Goal: Communication & Community: Answer question/provide support

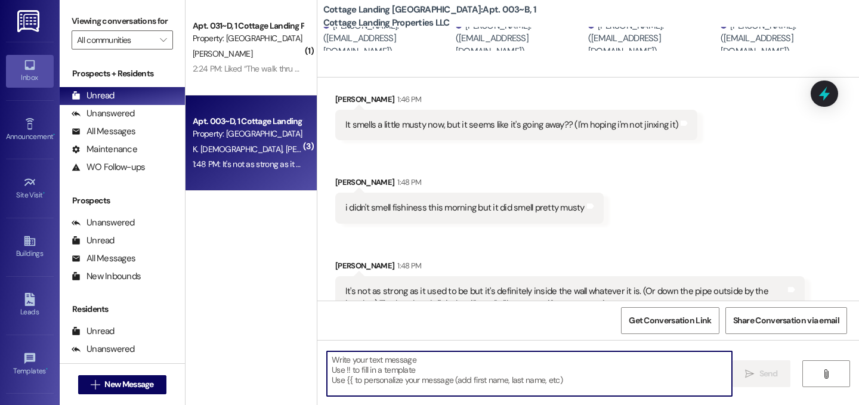
scroll to position [239, 0]
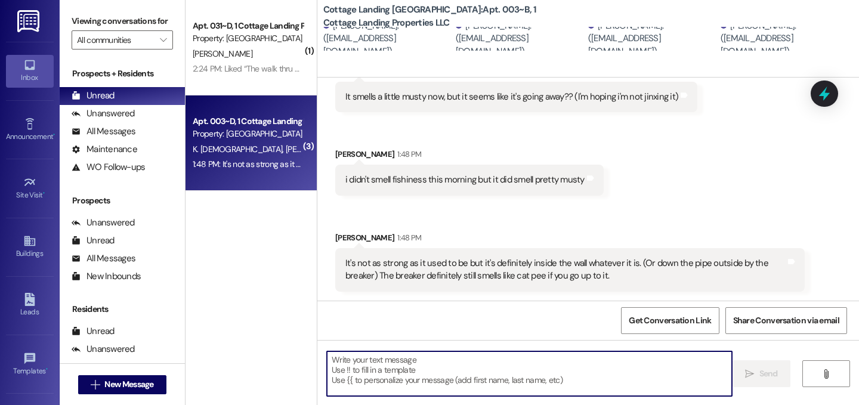
click at [440, 359] on textarea at bounding box center [529, 373] width 405 height 45
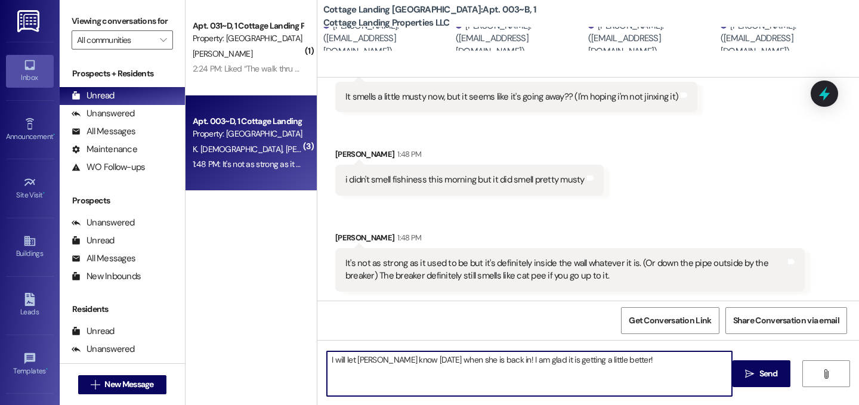
type textarea "I will let Brittany know tomorrow when she is back in! I am glad it is getting …"
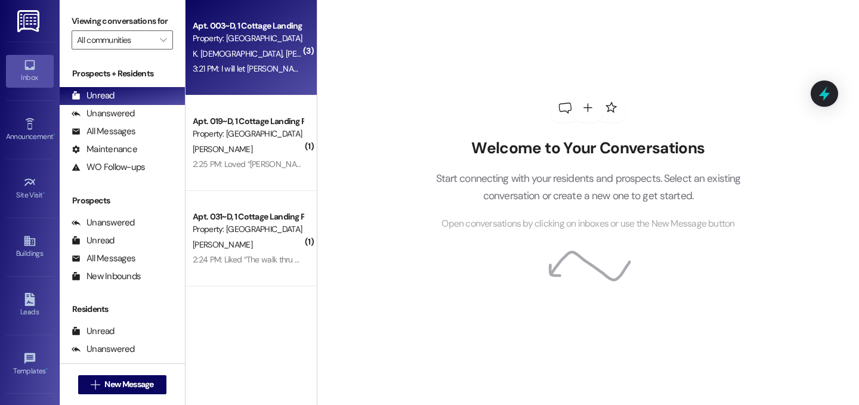
click at [240, 76] on div "3:21 PM: I will let Brittany know tomorrow when she is back in! I am glad it is…" at bounding box center [248, 68] width 113 height 15
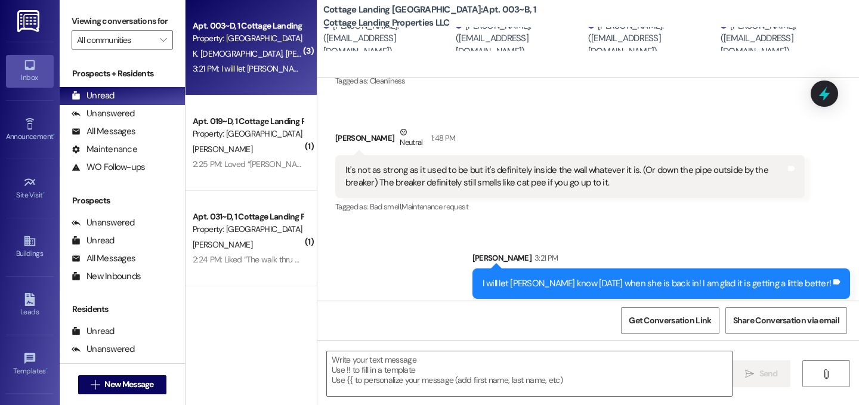
scroll to position [400, 0]
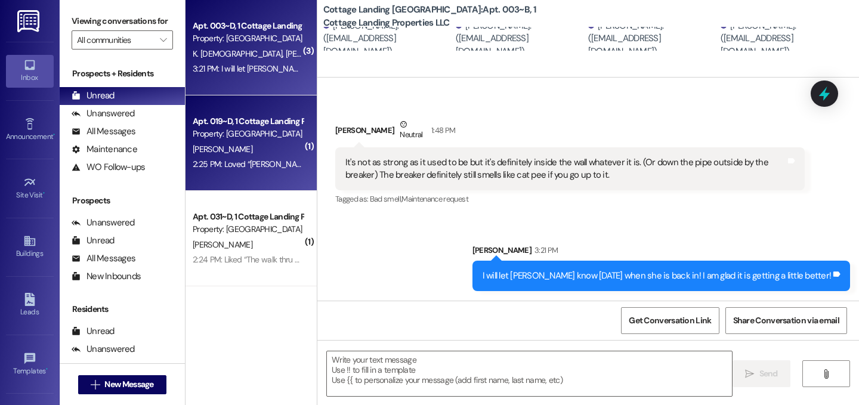
click at [262, 142] on div "L. Habetz" at bounding box center [248, 149] width 113 height 15
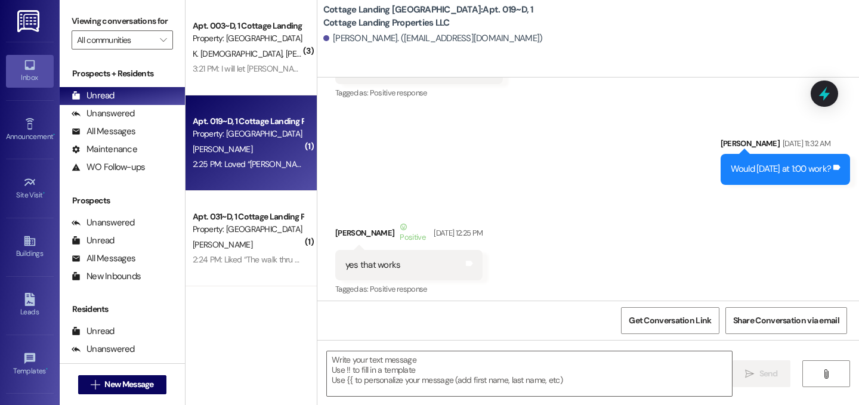
scroll to position [23390, 0]
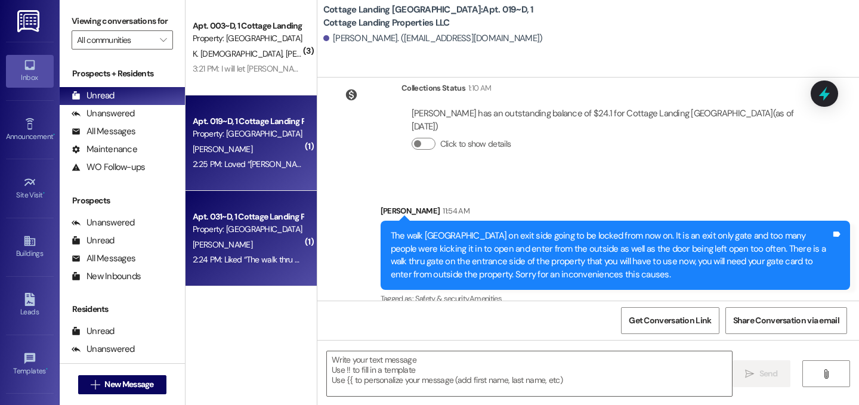
click at [305, 237] on div "Apt. 031~D, 1 Cottage Landing Properties LLC Property: Cottage Landing Lafayett…" at bounding box center [251, 238] width 131 height 95
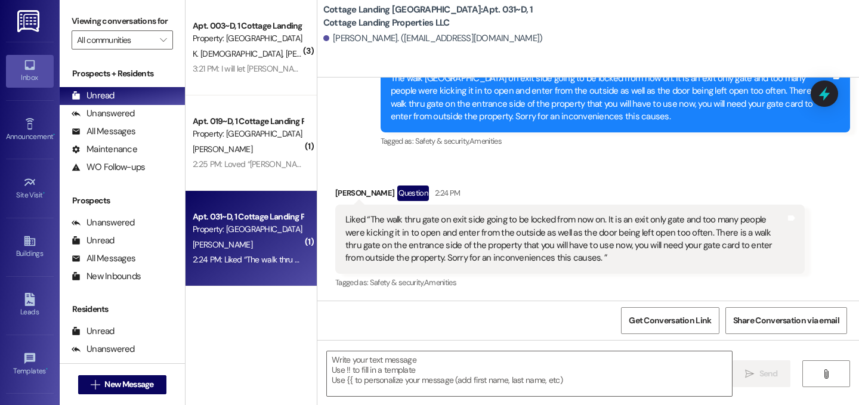
scroll to position [868, 0]
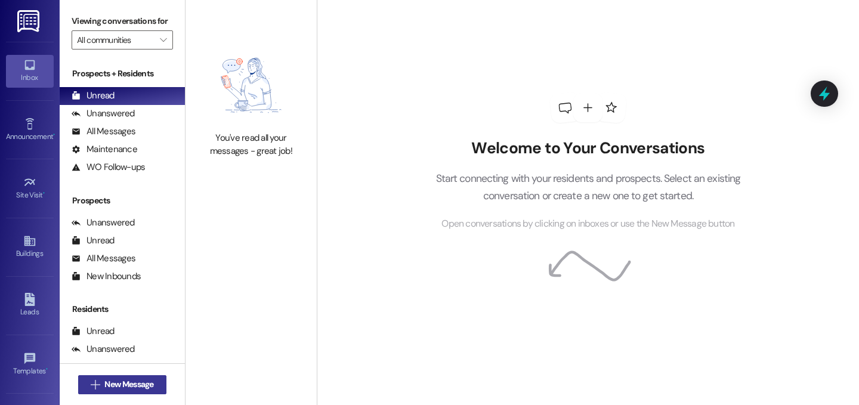
click at [113, 381] on span "New Message" at bounding box center [128, 384] width 49 height 13
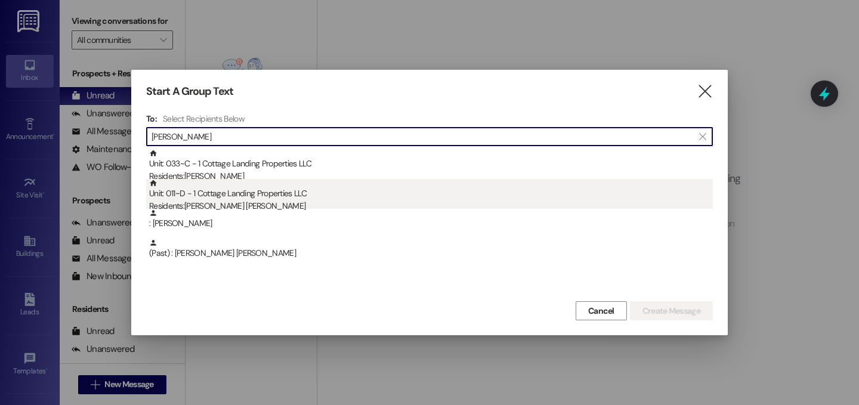
type input "dufrene"
click at [223, 196] on div "Unit: 011~D - 1 Cottage Landing Properties LLC Residents: Mckenna Dufrene" at bounding box center [431, 196] width 564 height 34
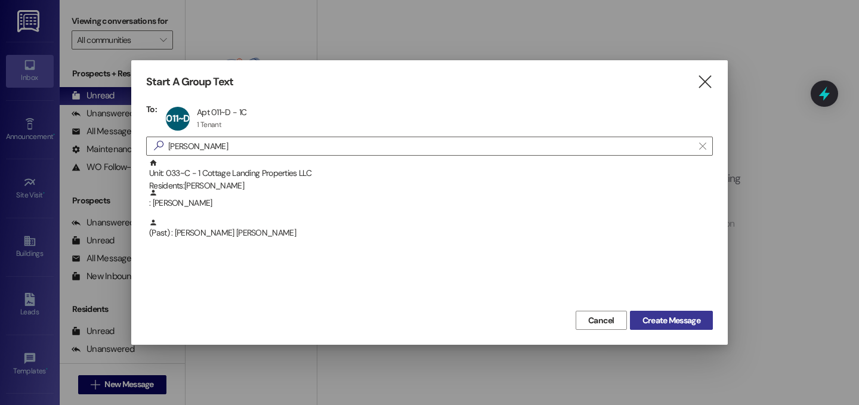
click at [653, 321] on span "Create Message" at bounding box center [672, 320] width 58 height 13
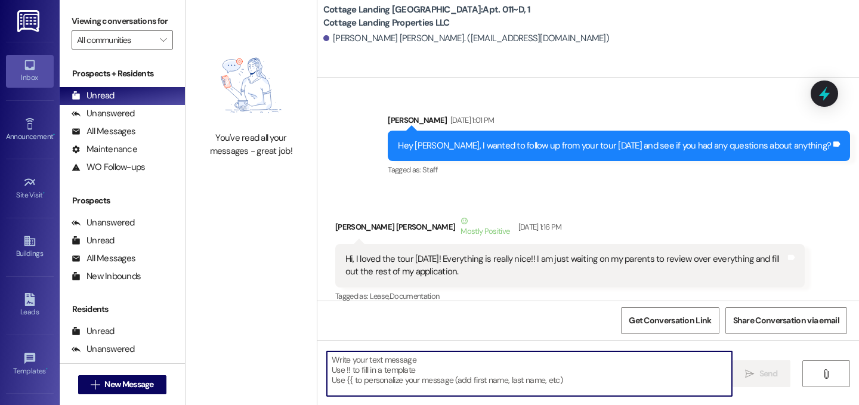
scroll to position [36276, 0]
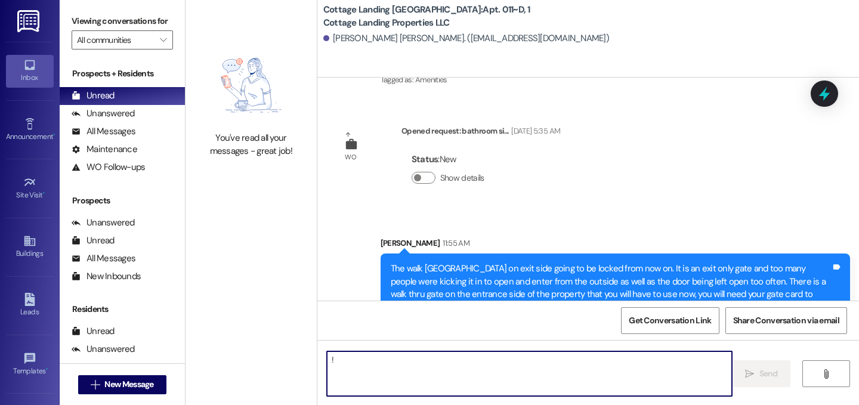
type textarea "!!"
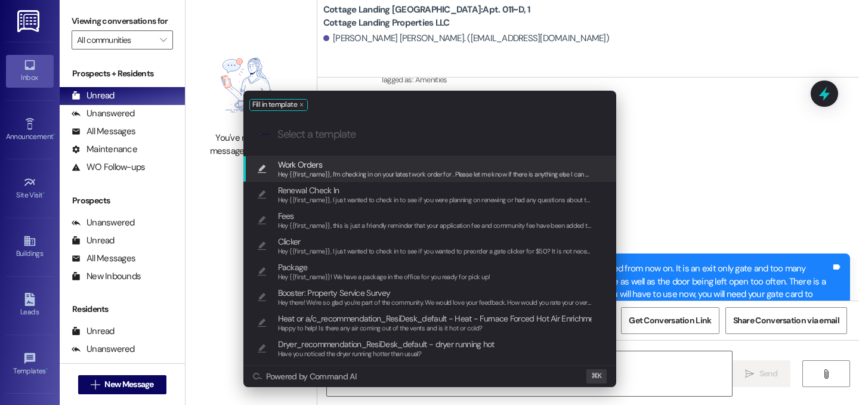
click at [334, 168] on span "Work Orders" at bounding box center [435, 164] width 314 height 13
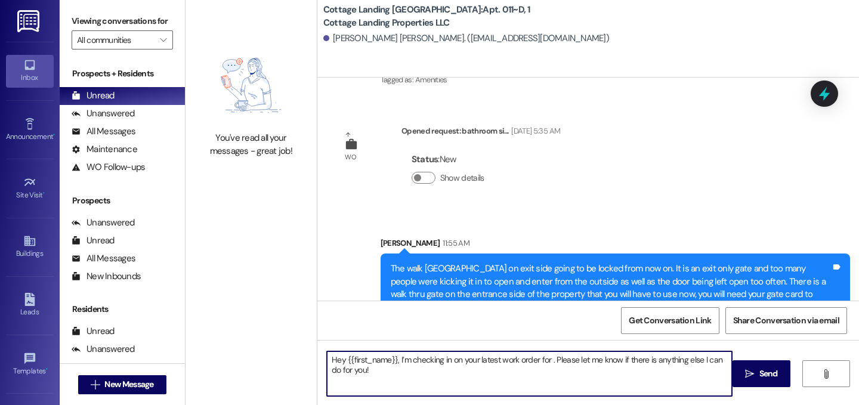
click at [544, 359] on textarea "Hey {{first_name}}, I’m checking in on your latest work order for . Please let …" at bounding box center [529, 373] width 405 height 45
type textarea "Hey {{first_name}}, I’m checking in on your latest work order for your bathroom…"
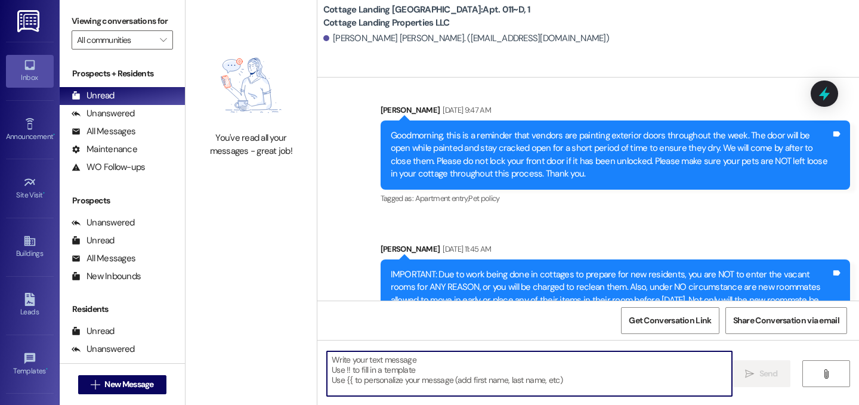
scroll to position [36372, 0]
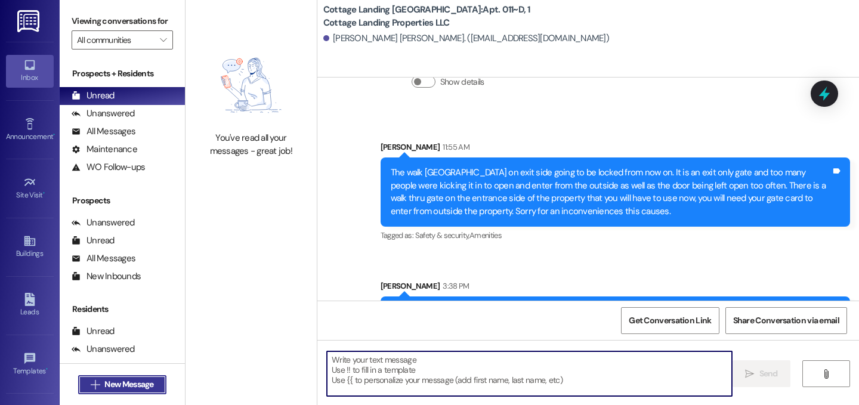
click at [126, 378] on span "New Message" at bounding box center [128, 384] width 49 height 13
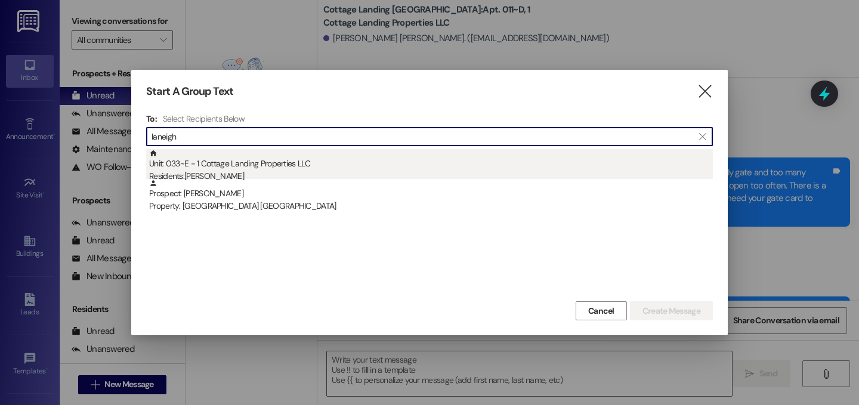
type input "laneigh"
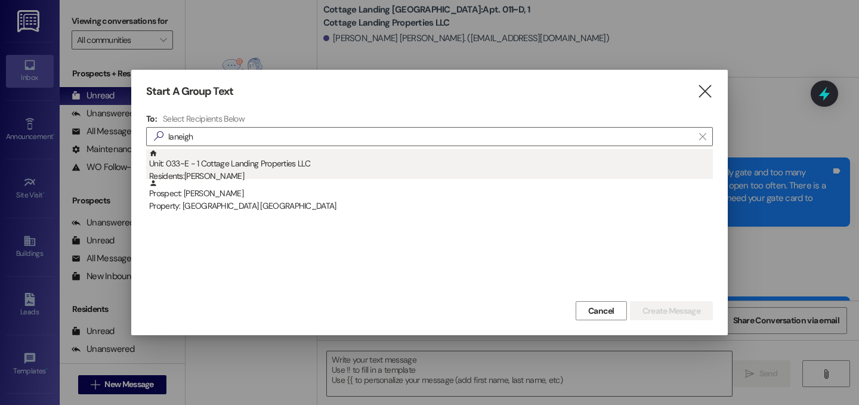
click at [233, 171] on div "Residents: Laneigh Breaux" at bounding box center [431, 176] width 564 height 13
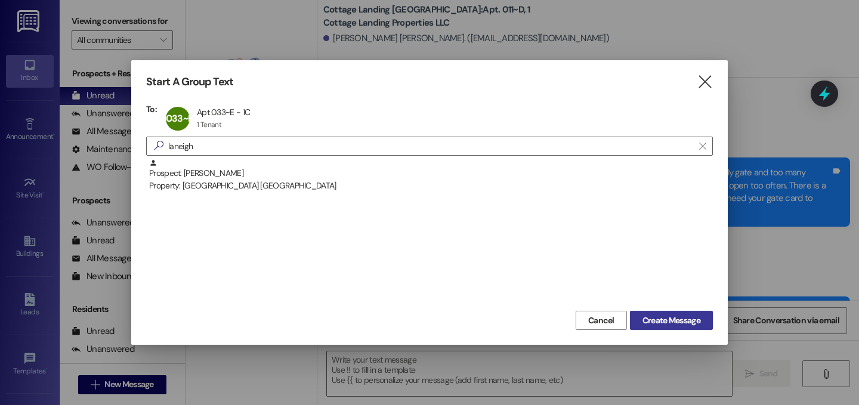
click at [658, 323] on span "Create Message" at bounding box center [672, 320] width 58 height 13
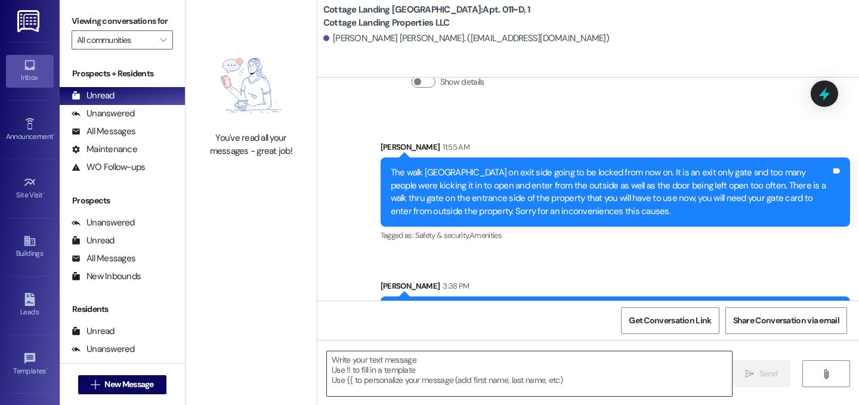
click at [423, 364] on textarea at bounding box center [529, 373] width 405 height 45
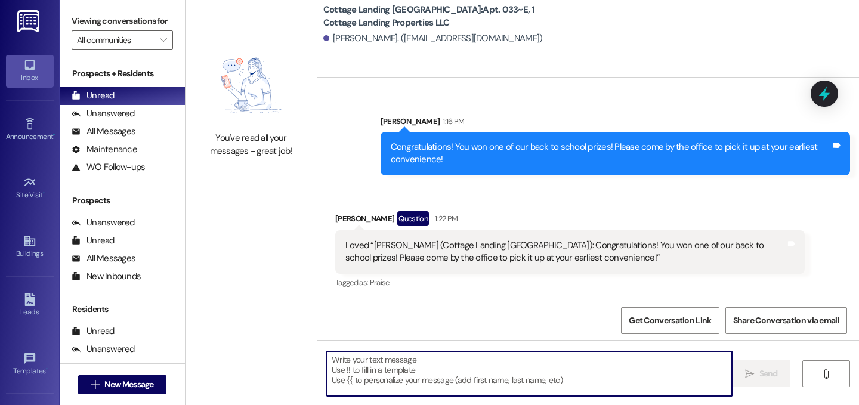
click at [360, 385] on textarea at bounding box center [529, 373] width 405 height 45
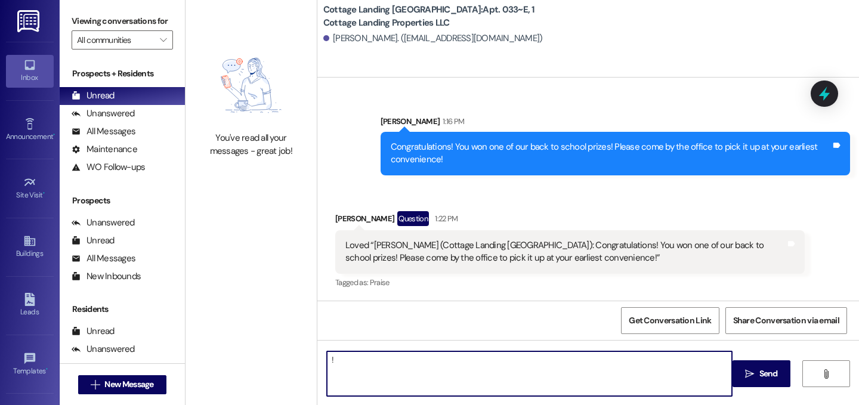
type textarea "!!"
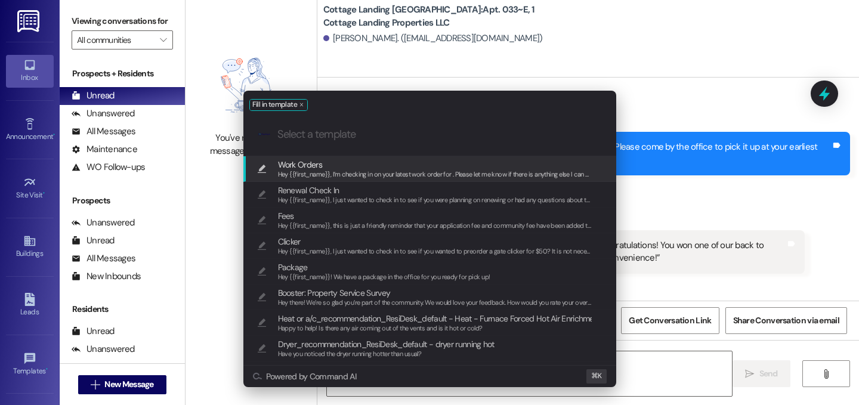
click at [317, 168] on span "Work Orders" at bounding box center [300, 164] width 44 height 13
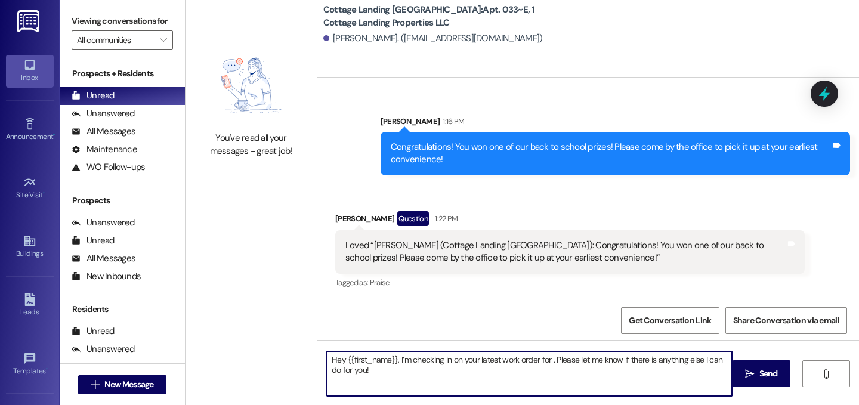
drag, startPoint x: 546, startPoint y: 362, endPoint x: 664, endPoint y: 400, distance: 124.2
click at [547, 362] on textarea "Hey {{first_name}}, I’m checking in on your latest work order for . Please let …" at bounding box center [529, 373] width 405 height 45
type textarea "Hey {{first_name}}, I’m checking in on your latest work order for your tub drai…"
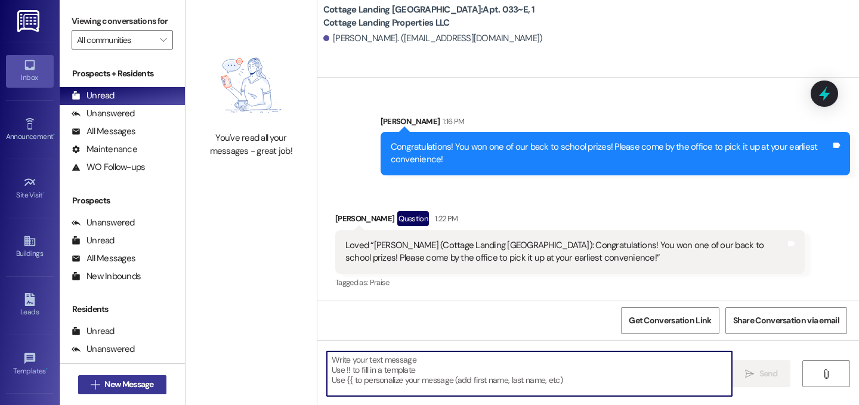
click at [163, 390] on button " New Message" at bounding box center [122, 384] width 88 height 19
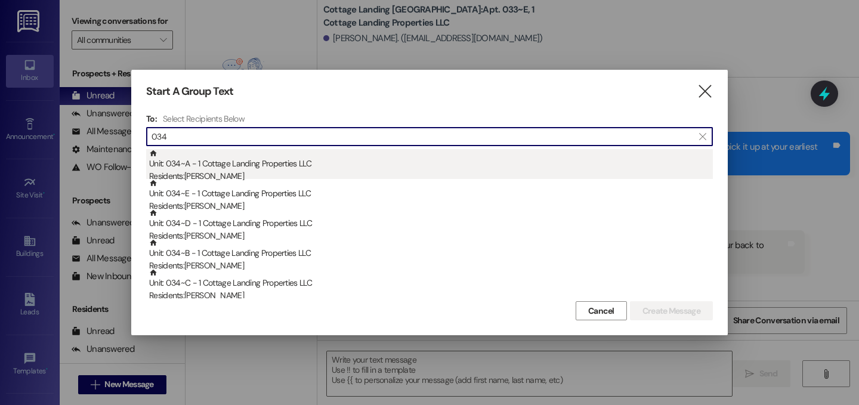
type input "034"
click at [285, 169] on div "Unit: 034~A - 1 Cottage Landing Properties LLC Residents: Braxton Fryoux" at bounding box center [431, 166] width 564 height 34
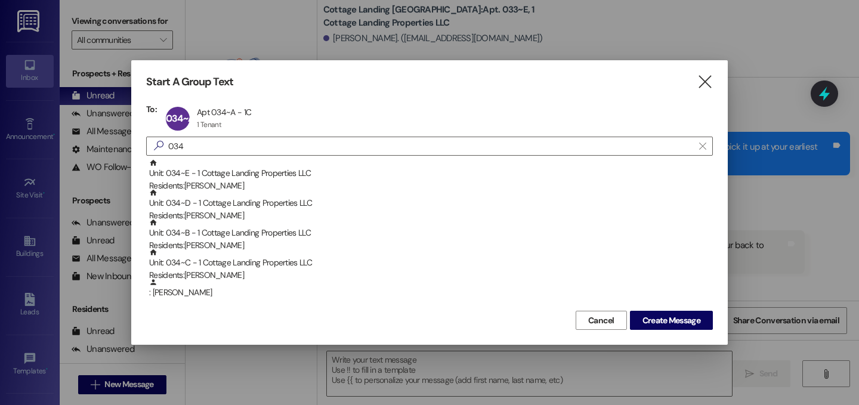
drag, startPoint x: 671, startPoint y: 316, endPoint x: 659, endPoint y: 325, distance: 14.6
click at [671, 316] on span "Create Message" at bounding box center [672, 320] width 58 height 13
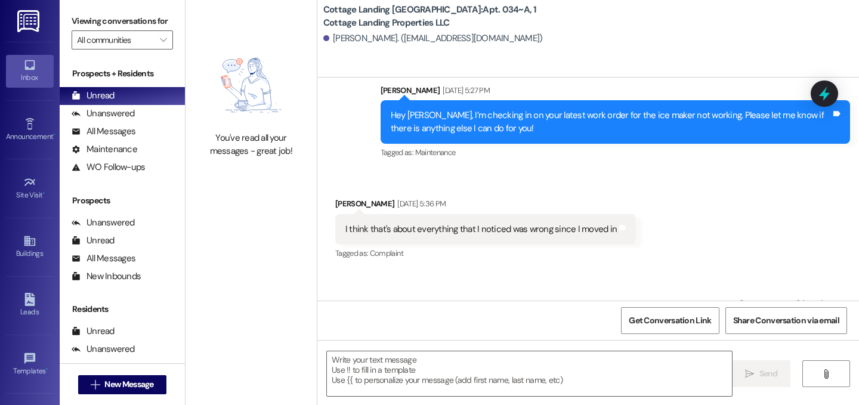
scroll to position [1442, 0]
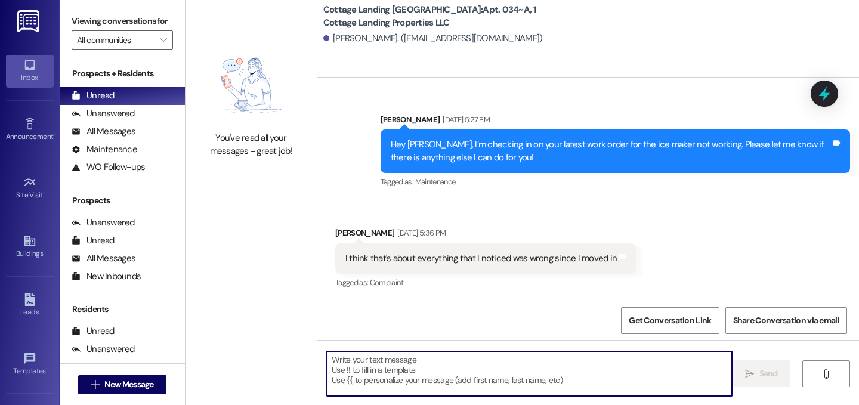
click at [416, 368] on textarea at bounding box center [529, 373] width 405 height 45
type textarea "!!"
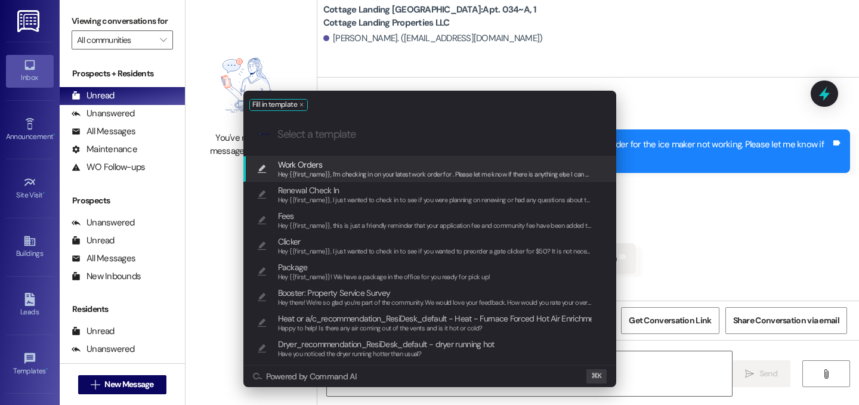
click at [320, 162] on span "Work Orders" at bounding box center [300, 164] width 44 height 13
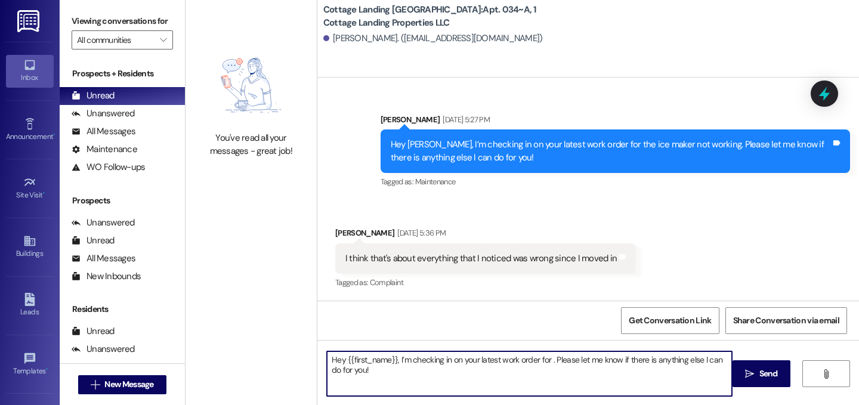
drag, startPoint x: 544, startPoint y: 362, endPoint x: 605, endPoint y: 371, distance: 62.1
click at [544, 362] on textarea "Hey {{first_name}}, I’m checking in on your latest work order for . Please let …" at bounding box center [529, 373] width 405 height 45
type textarea "Hey {{first_name}}, I’m checking in on your latest work order for your ceiling …"
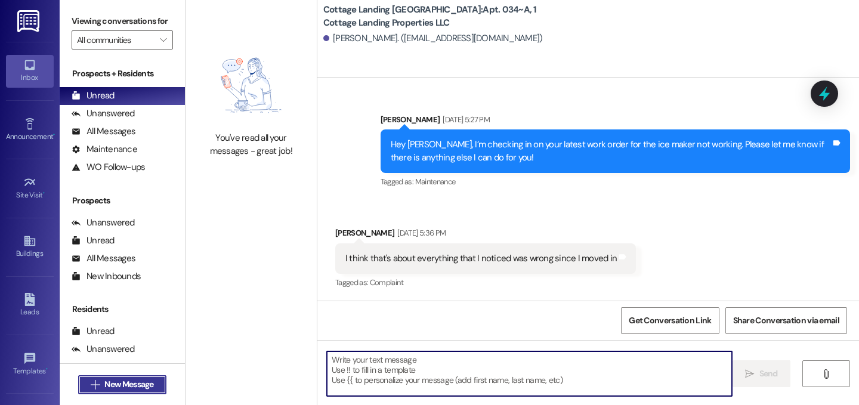
click at [128, 384] on span "New Message" at bounding box center [128, 384] width 49 height 13
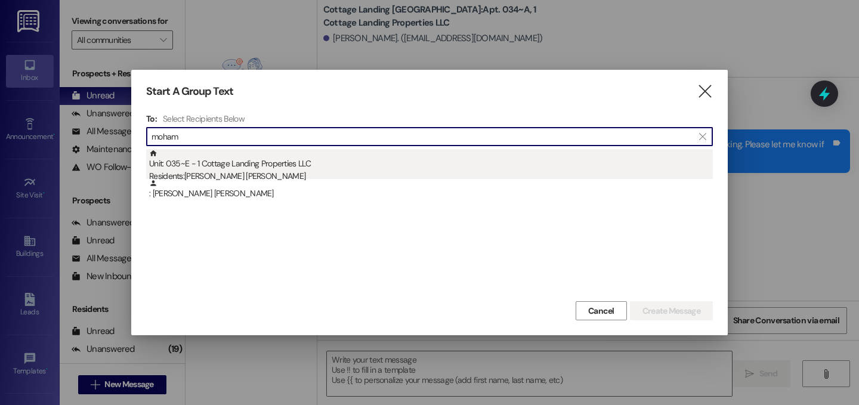
type input "moham"
click at [334, 172] on div "Residents: Mohammad Mustafa Ahmad Abuhejleh" at bounding box center [431, 176] width 564 height 13
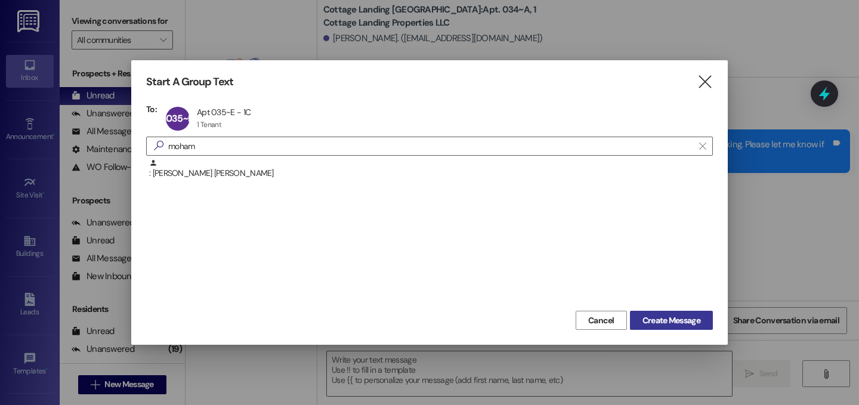
click at [671, 316] on span "Create Message" at bounding box center [672, 320] width 58 height 13
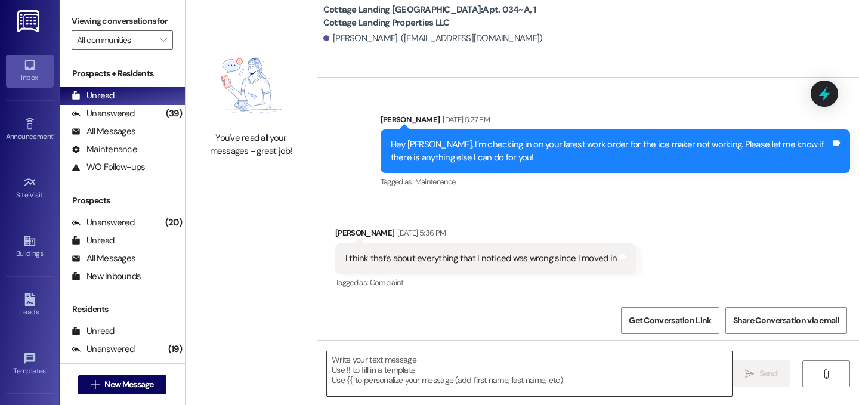
drag, startPoint x: 521, startPoint y: 358, endPoint x: 498, endPoint y: 368, distance: 25.4
click at [521, 358] on textarea at bounding box center [529, 373] width 405 height 45
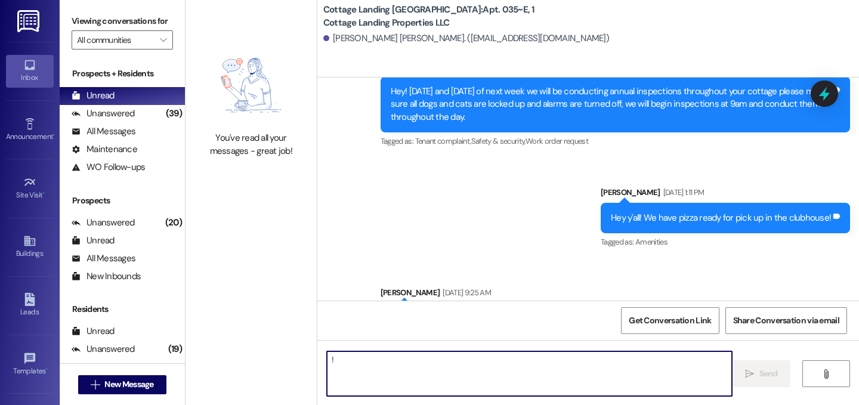
type textarea "!!"
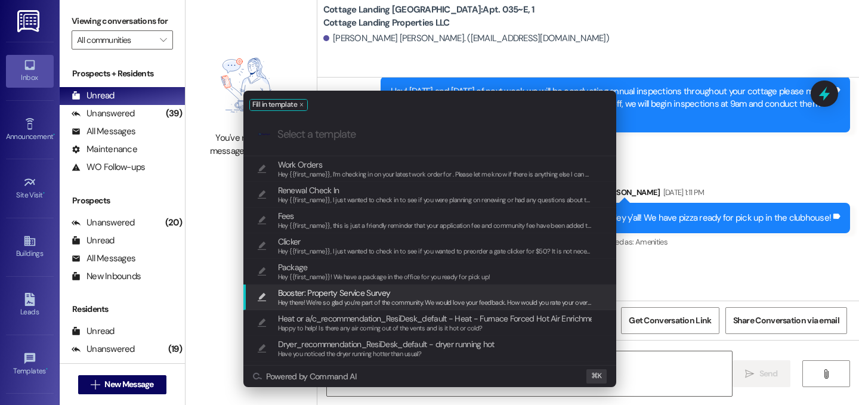
scroll to position [14988, 0]
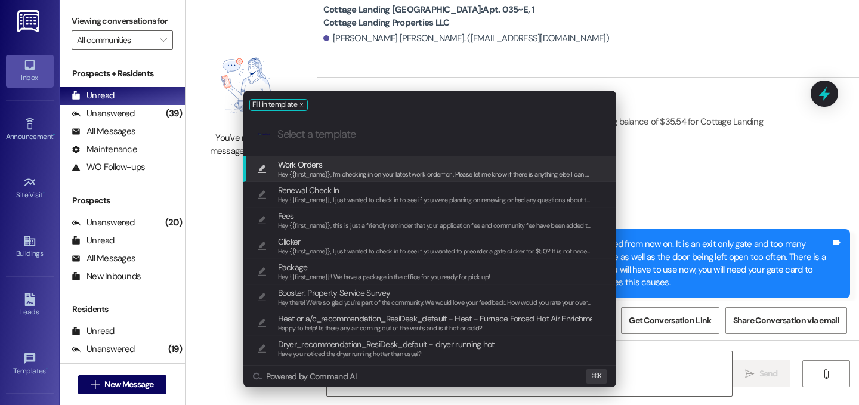
click at [375, 174] on span "Hey {{first_name}}, I’m checking in on your latest work order for . Please let …" at bounding box center [447, 174] width 338 height 8
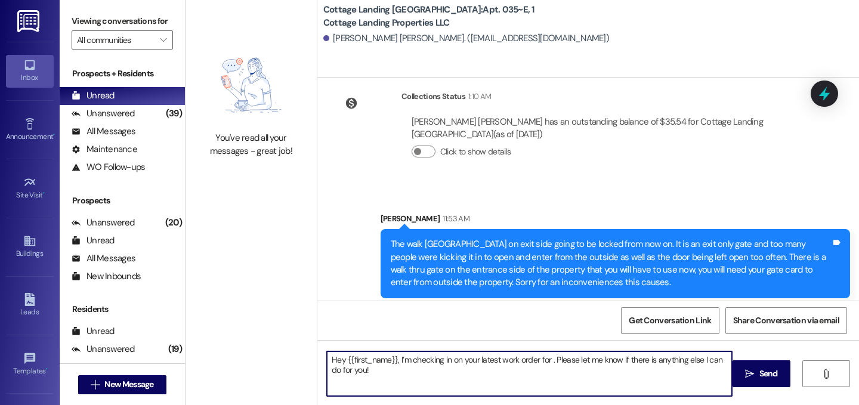
drag, startPoint x: 544, startPoint y: 365, endPoint x: 629, endPoint y: 384, distance: 87.6
click at [544, 365] on textarea "Hey {{first_name}}, I’m checking in on your latest work order for . Please let …" at bounding box center [529, 373] width 405 height 45
type textarea "Hey {{first_name}}, I’m checking in on your latest work order for the light abo…"
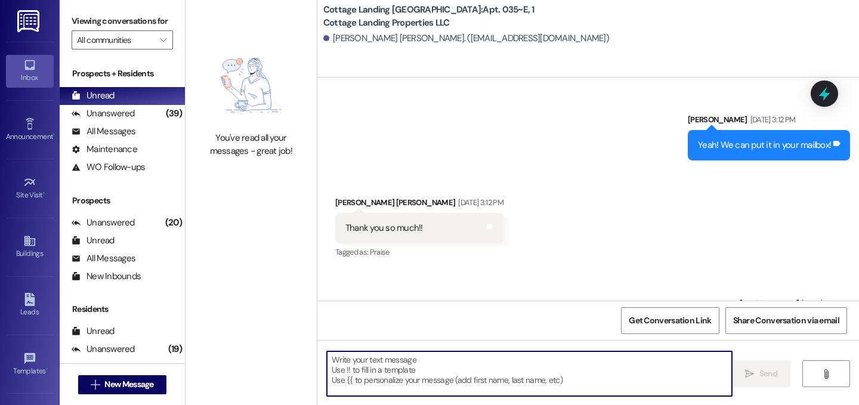
scroll to position [13324, 0]
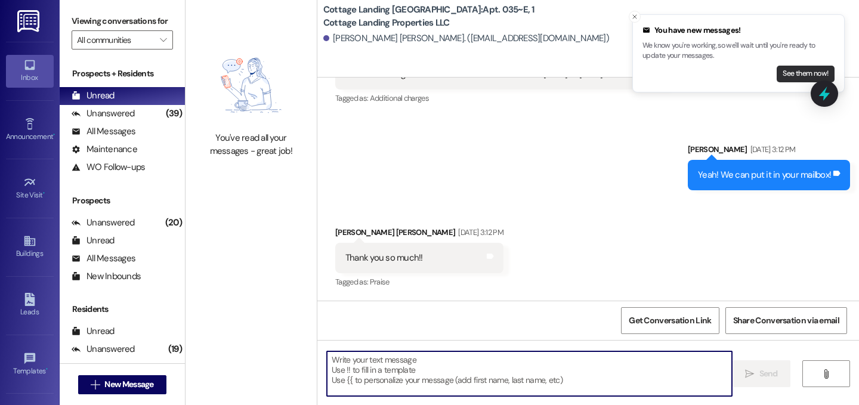
click at [793, 81] on button "See them now!" at bounding box center [806, 74] width 58 height 17
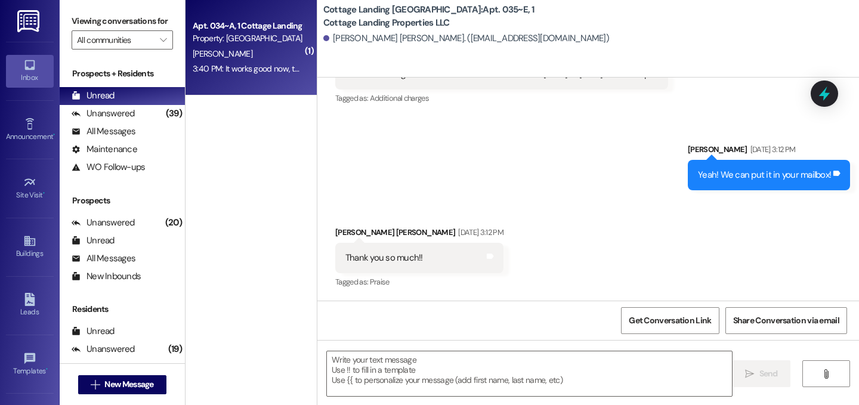
click at [249, 67] on div "3:40 PM: It works good now, thank you 3:40 PM: It works good now, thank you" at bounding box center [259, 68] width 133 height 11
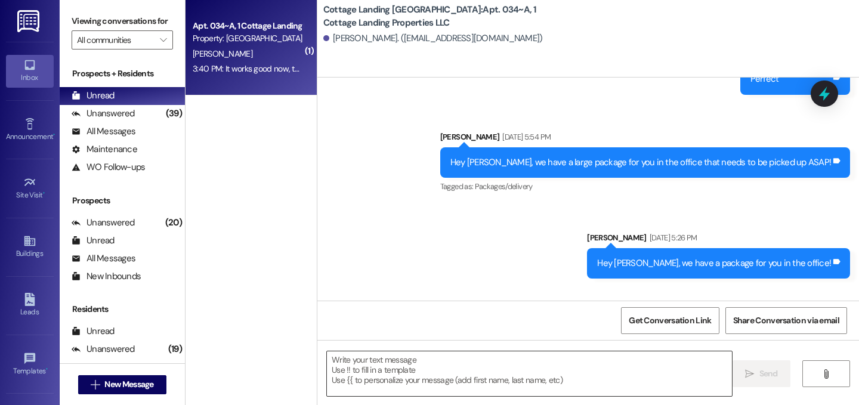
scroll to position [2381, 0]
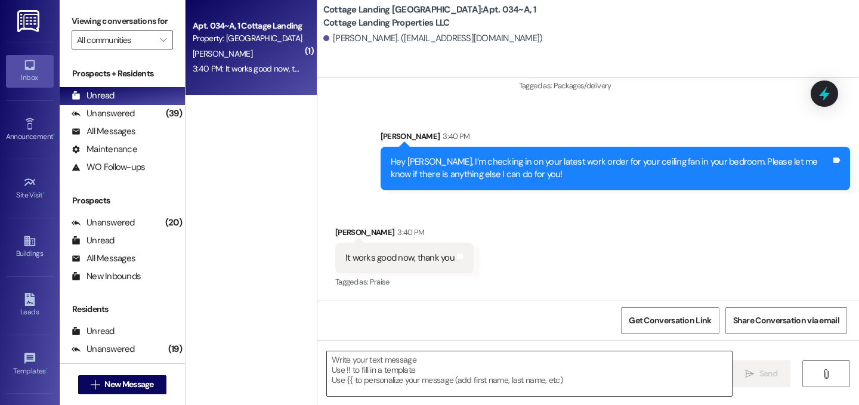
click at [462, 367] on textarea at bounding box center [529, 373] width 405 height 45
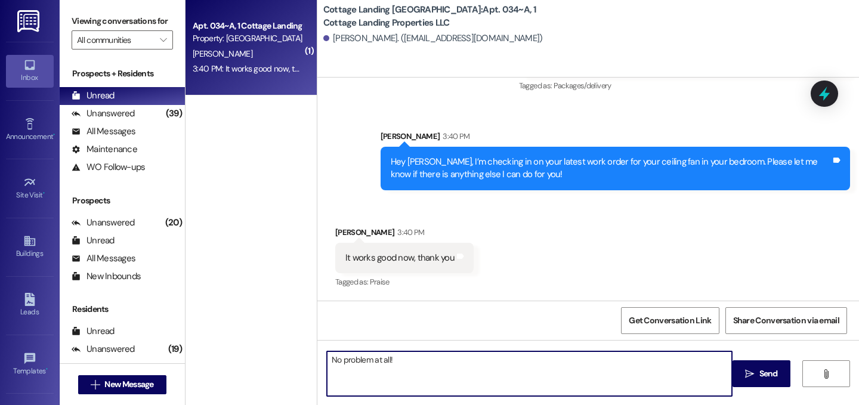
type textarea "No problem at all!"
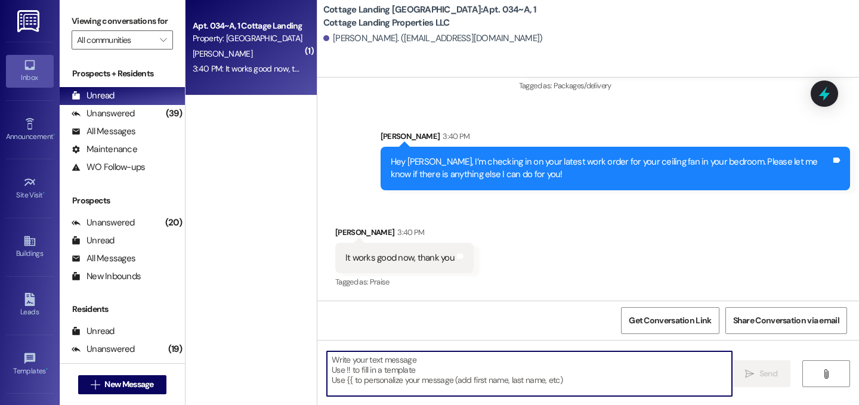
scroll to position [2464, 0]
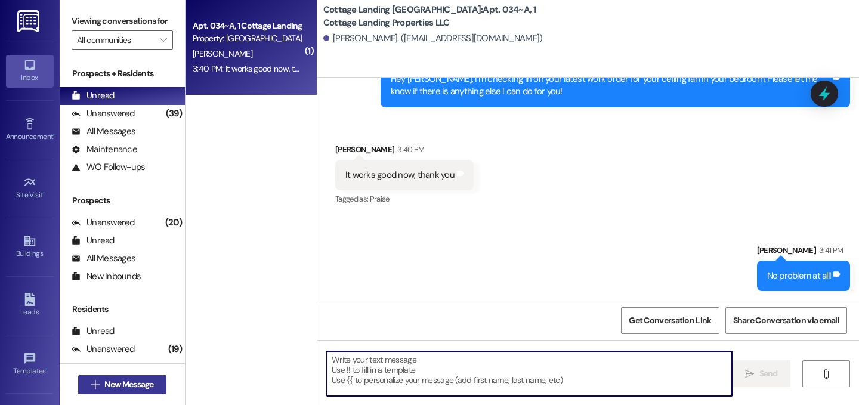
click at [125, 384] on span "New Message" at bounding box center [128, 384] width 49 height 13
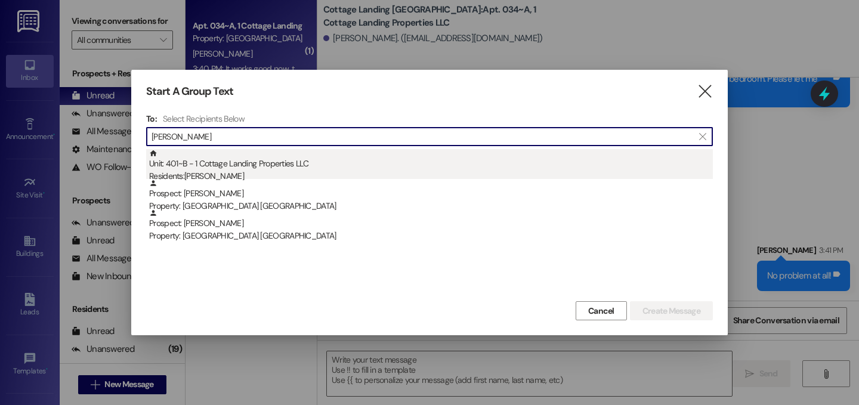
type input "lofland"
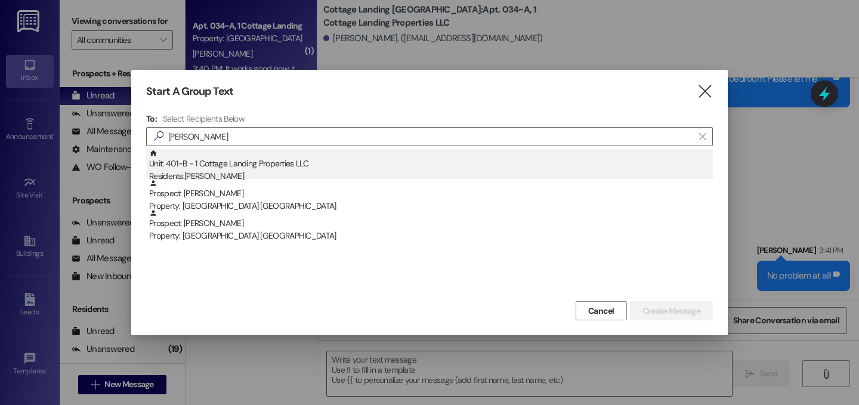
click at [219, 168] on div "Unit: 401~B - 1 Cottage Landing Properties LLC Residents: Claire Lofland" at bounding box center [431, 166] width 564 height 34
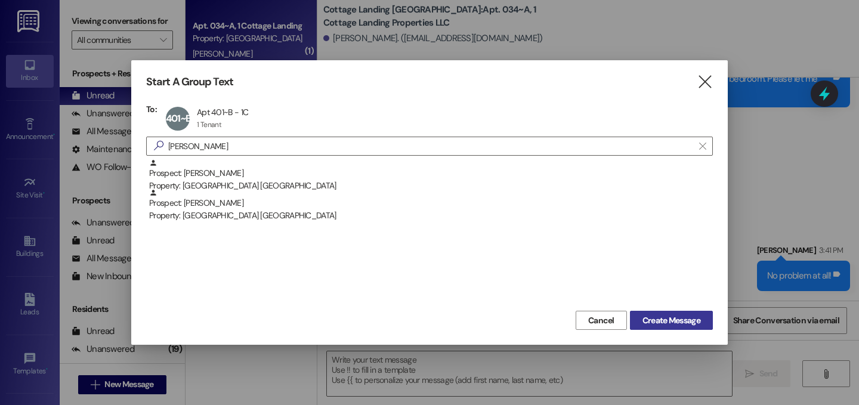
click at [672, 320] on span "Create Message" at bounding box center [672, 320] width 58 height 13
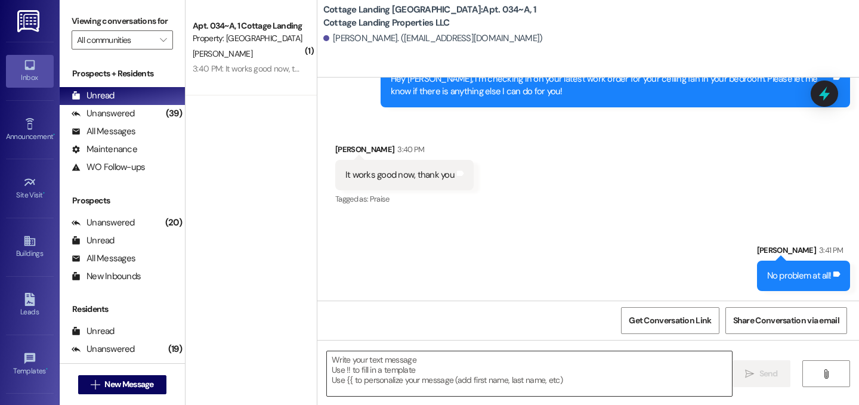
click at [607, 363] on textarea at bounding box center [529, 373] width 405 height 45
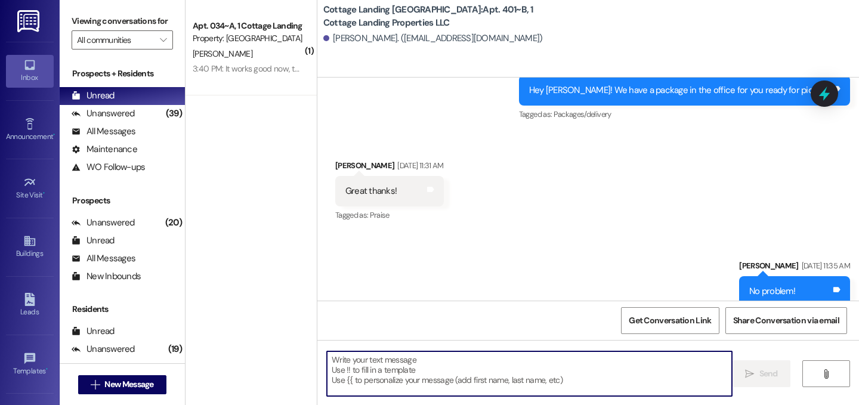
scroll to position [668, 0]
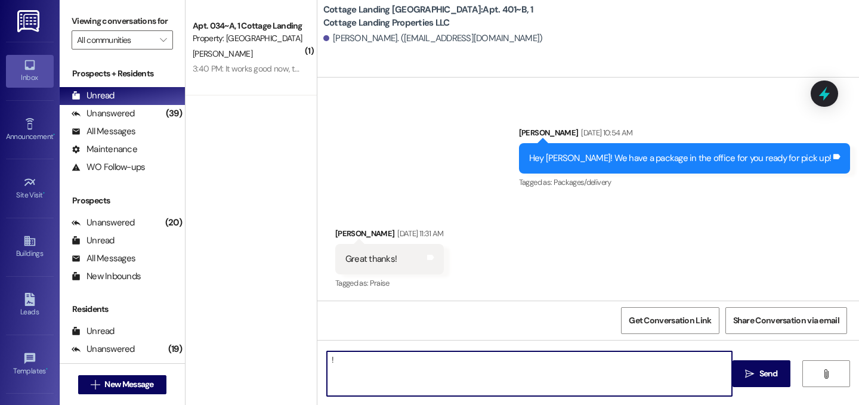
type textarea "!!"
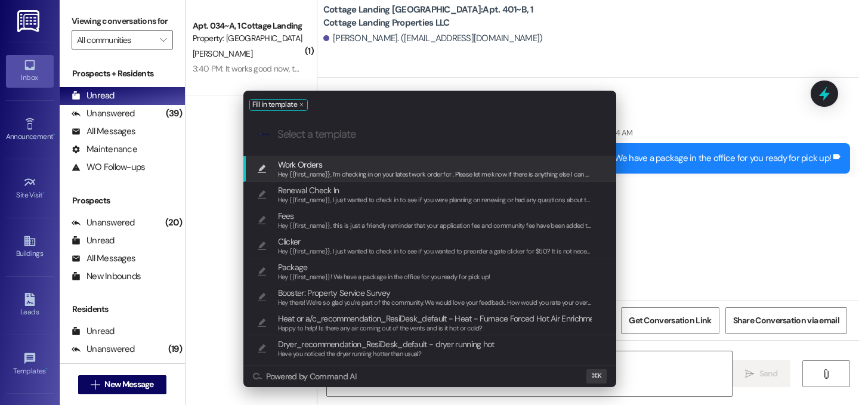
click at [394, 168] on span "Work Orders" at bounding box center [435, 164] width 314 height 13
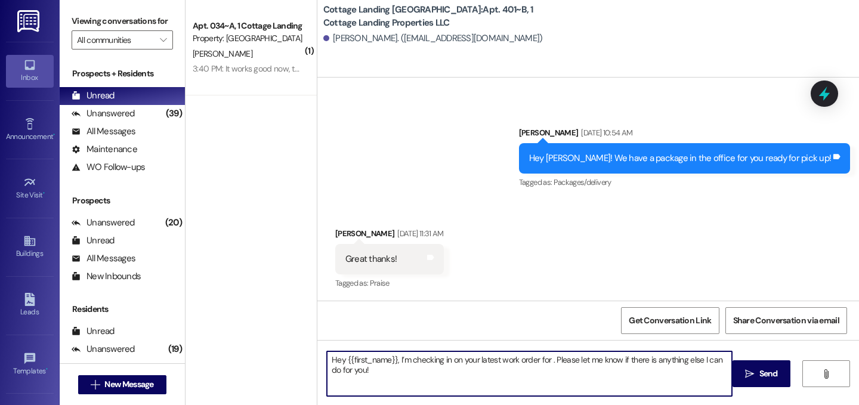
click at [545, 360] on textarea "Hey {{first_name}}, I’m checking in on your latest work order for . Please let …" at bounding box center [529, 373] width 405 height 45
type textarea "Hey {{first_name}}, I’m checking in on your latest work order for the fluoresce…"
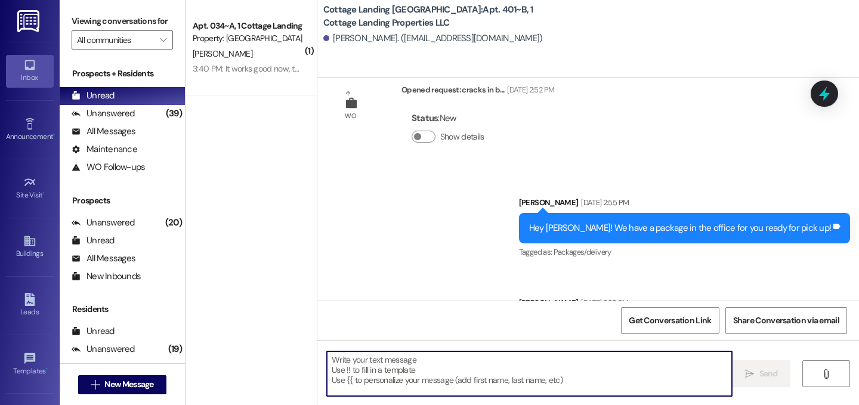
scroll to position [1738, 0]
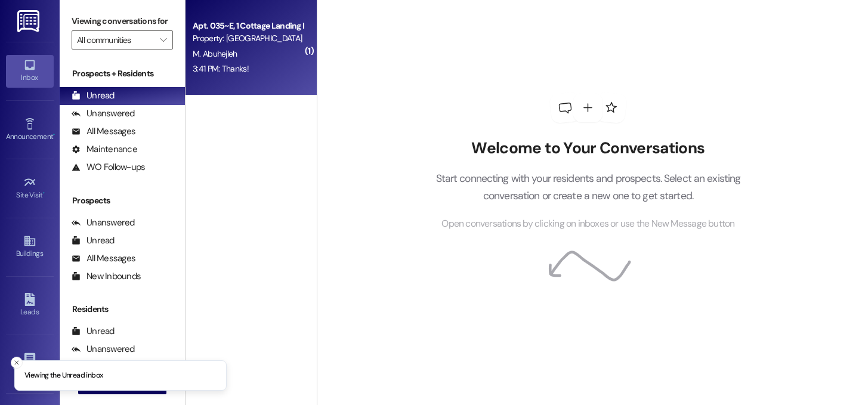
click at [246, 68] on div "3:41 PM: Thanks! 3:41 PM: Thanks!" at bounding box center [248, 68] width 113 height 15
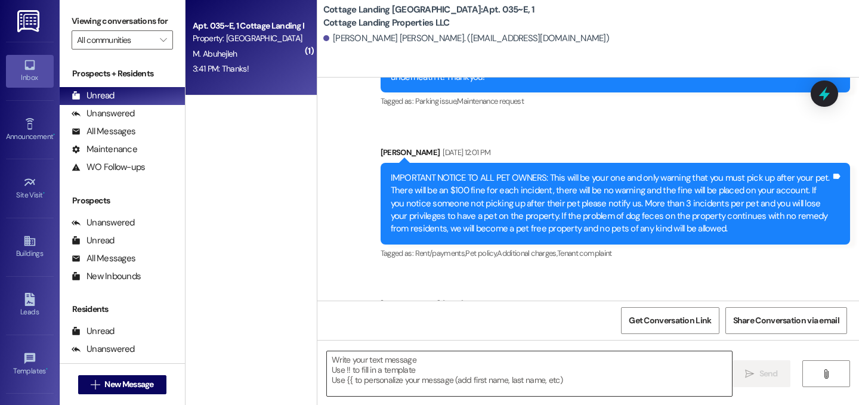
click at [406, 378] on textarea at bounding box center [529, 373] width 405 height 45
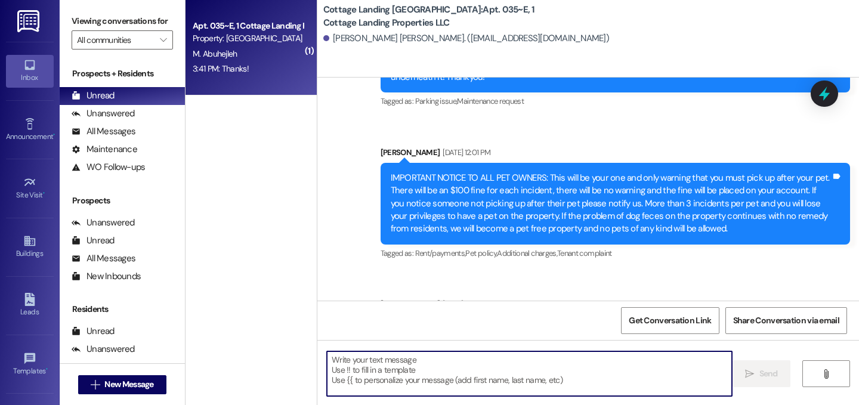
scroll to position [15202, 0]
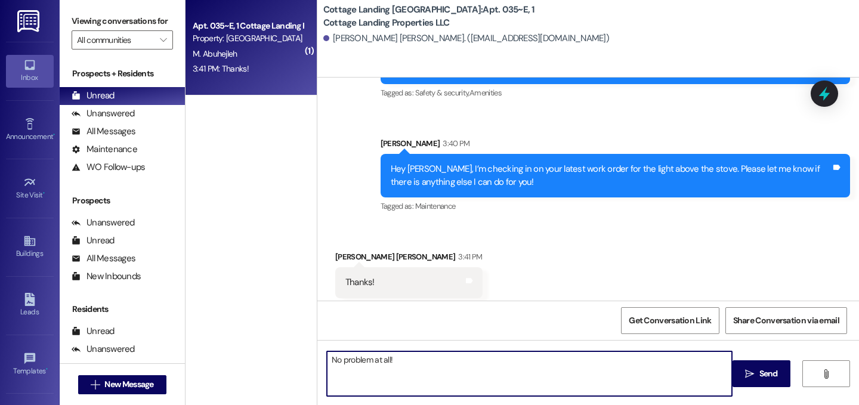
type textarea "No problem at all!"
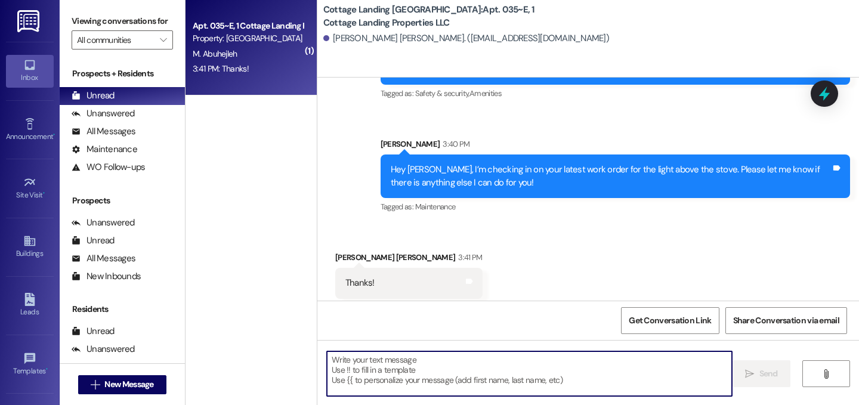
scroll to position [15286, 0]
